Goal: Task Accomplishment & Management: Use online tool/utility

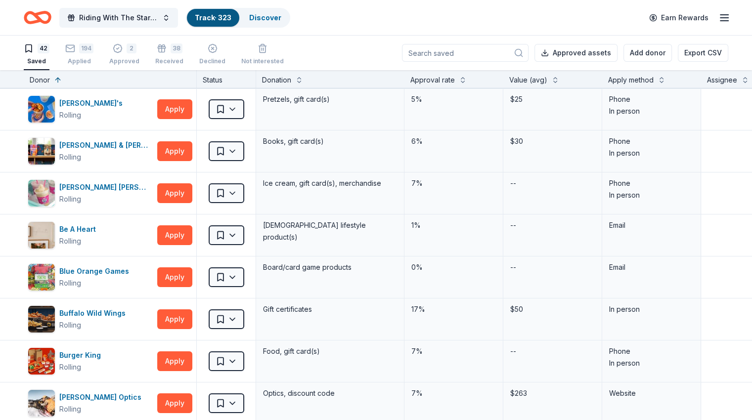
click at [93, 58] on div "Applied" at bounding box center [79, 61] width 28 height 8
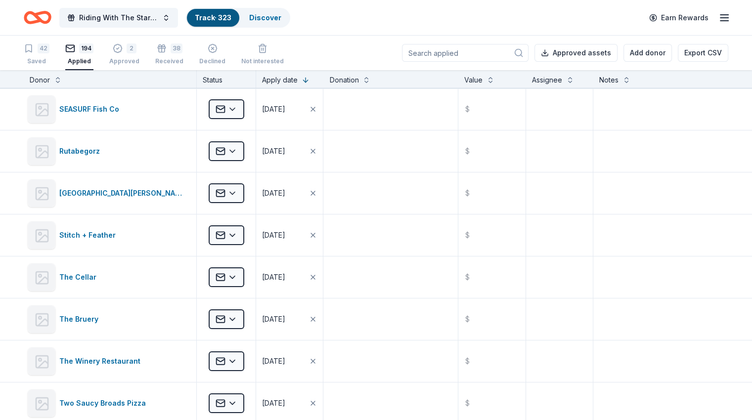
click at [478, 50] on input at bounding box center [465, 53] width 127 height 18
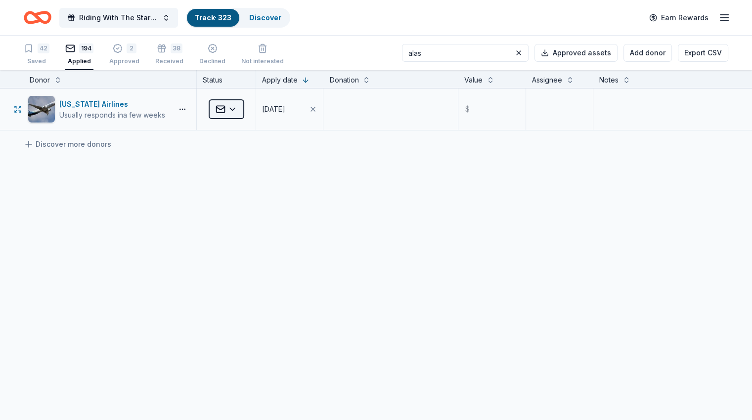
type input "alas"
click at [250, 114] on html "Riding With The Stars Gala Track · 323 Discover Earn Rewards 42 Saved 194 Appli…" at bounding box center [376, 210] width 752 height 420
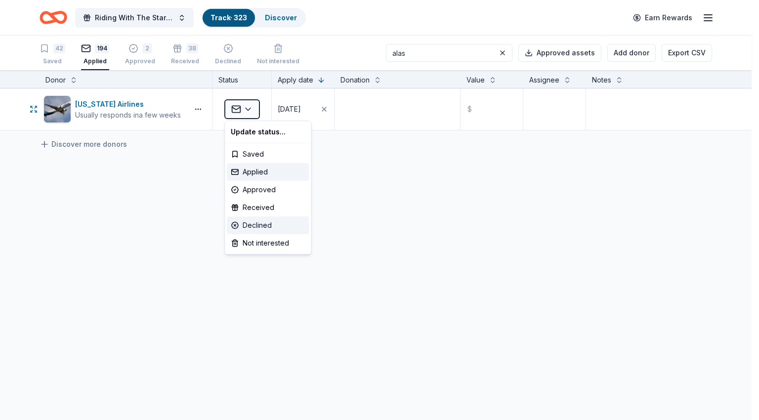
click at [244, 229] on div "Declined" at bounding box center [268, 225] width 82 height 18
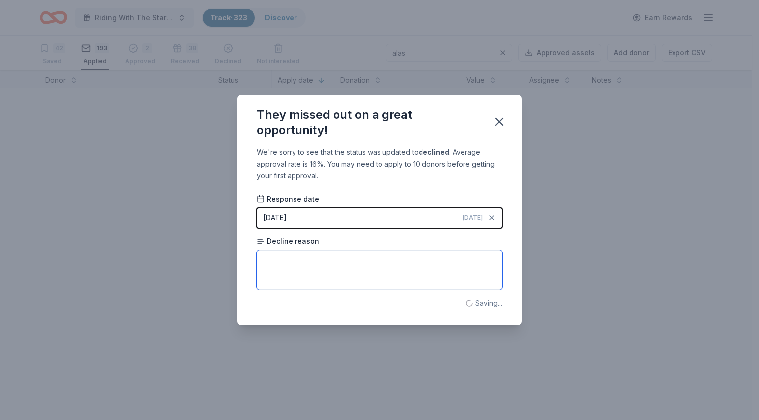
paste textarea "We have a limited amount of resources to fulfill the large number of requests w…"
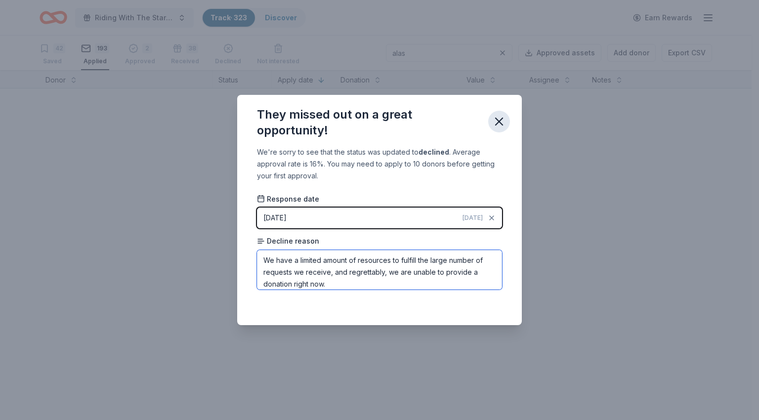
type textarea "We have a limited amount of resources to fulfill the large number of requests w…"
click at [498, 121] on icon "button" at bounding box center [499, 121] width 7 height 7
